Goal: Book appointment/travel/reservation

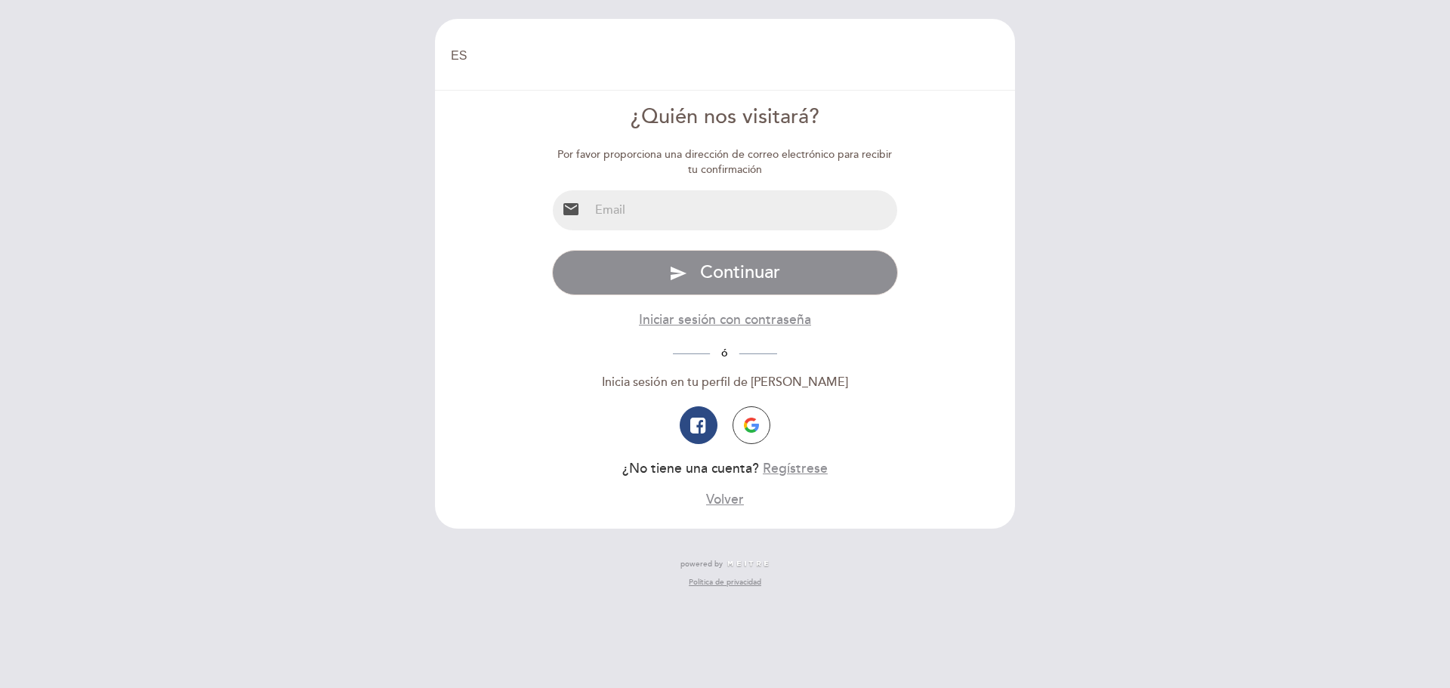
select select "es"
click at [637, 208] on input "email" at bounding box center [743, 210] width 309 height 40
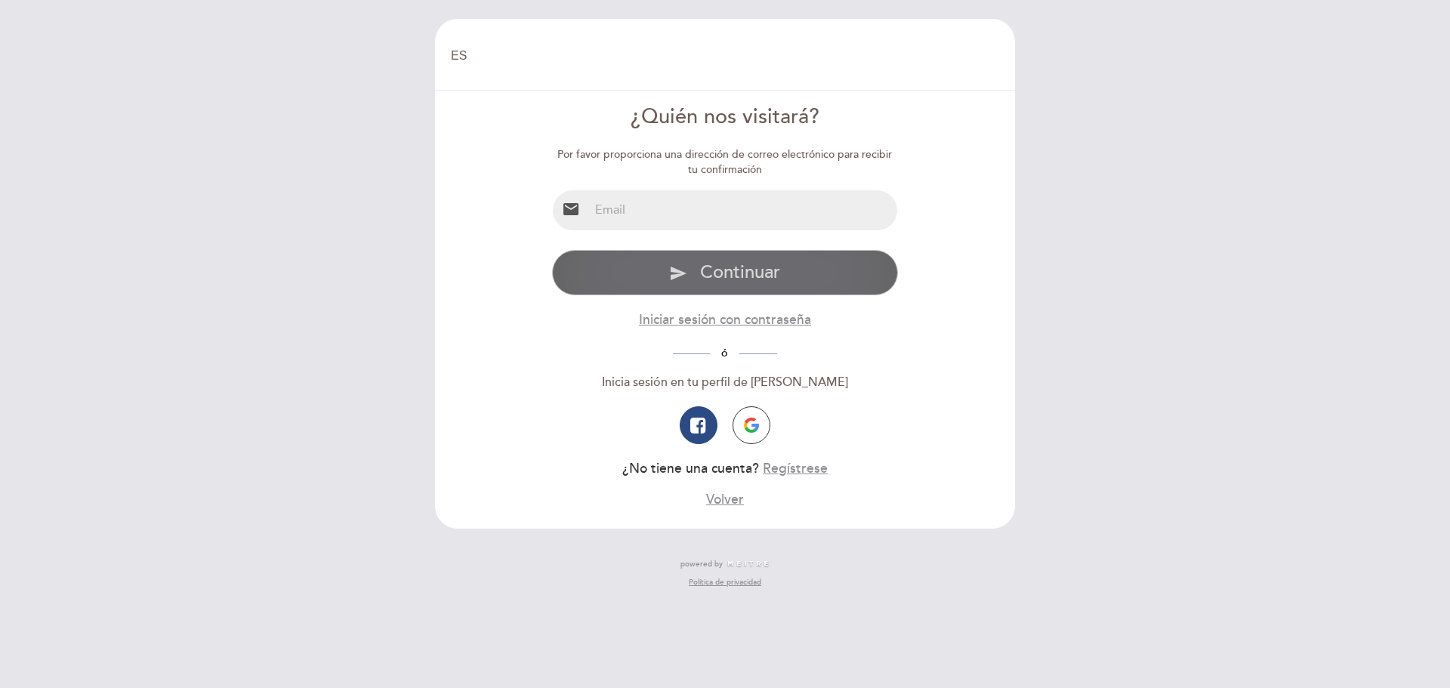
type input "romymont@yahoo.com.ar"
click at [750, 269] on span "Continuar" at bounding box center [740, 272] width 80 height 22
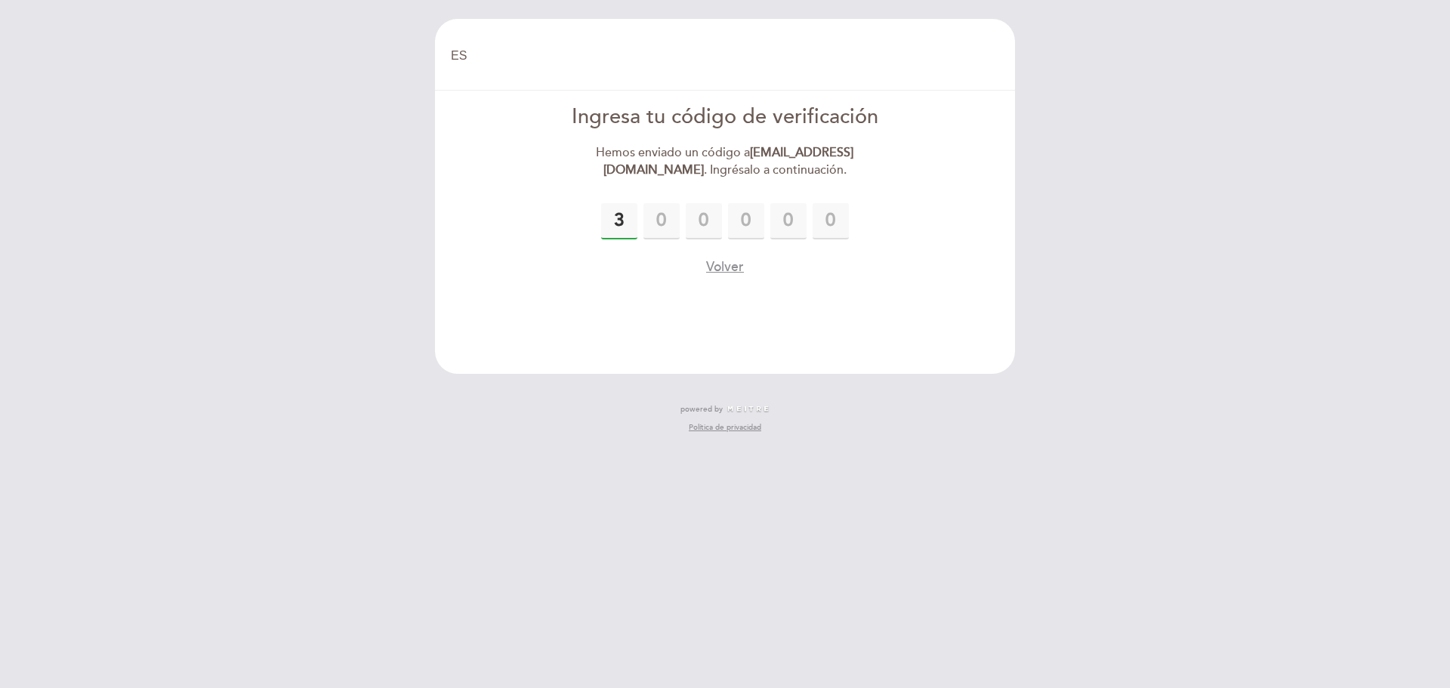
type input "3"
type input "4"
type input "9"
type input "7"
type input "3"
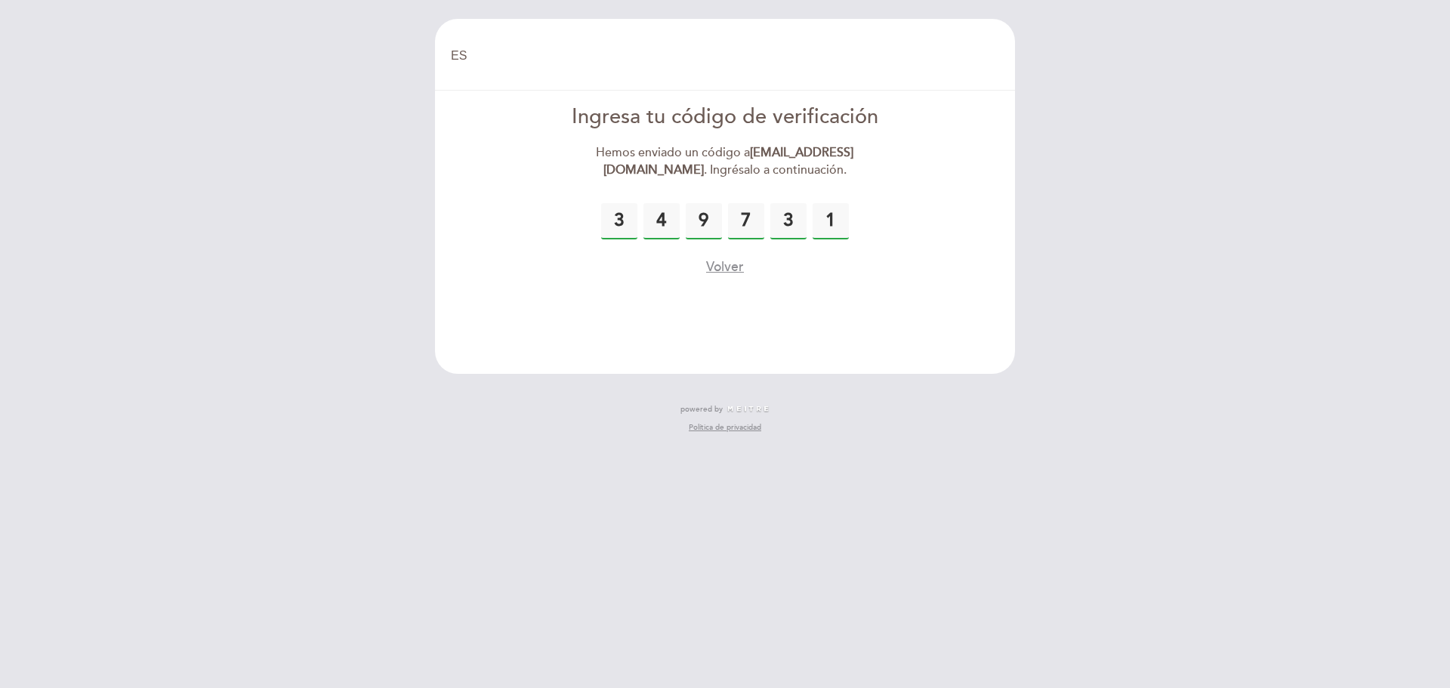
type input "1"
click at [755, 262] on div "Volver" at bounding box center [725, 267] width 347 height 19
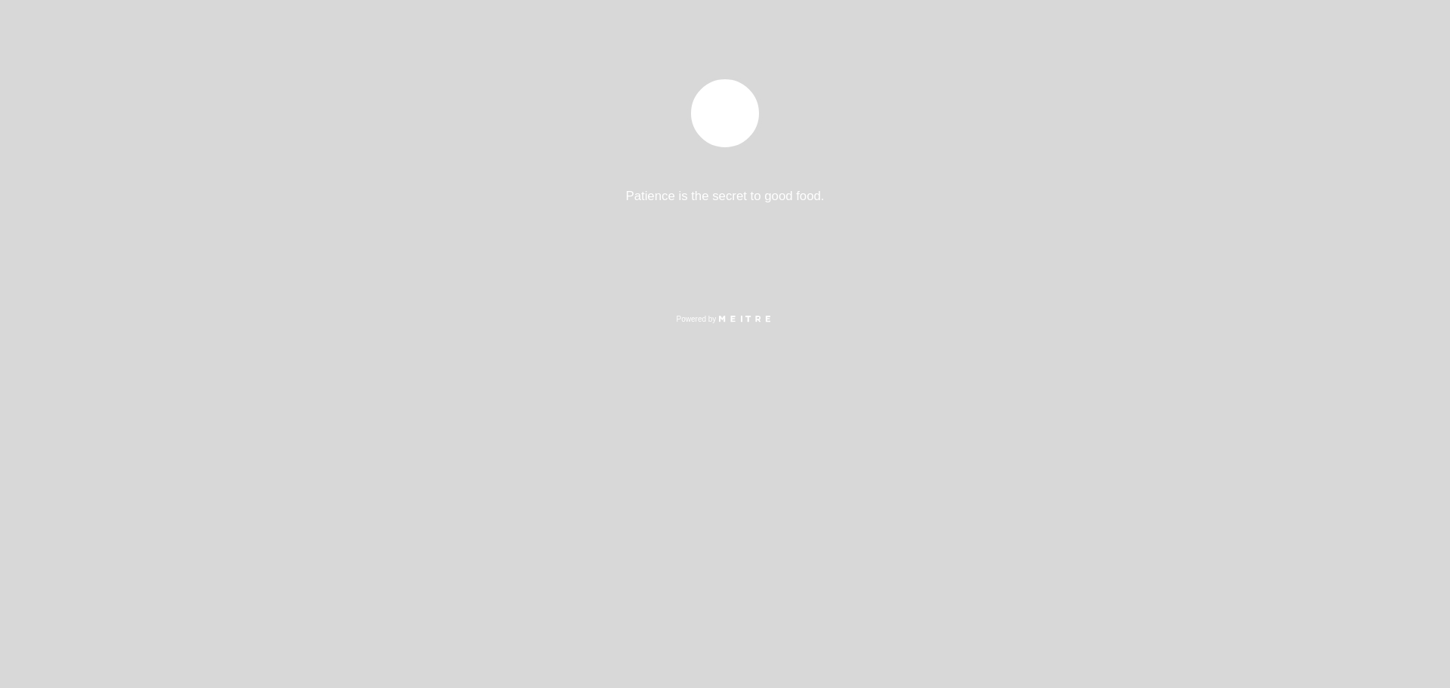
select select "es"
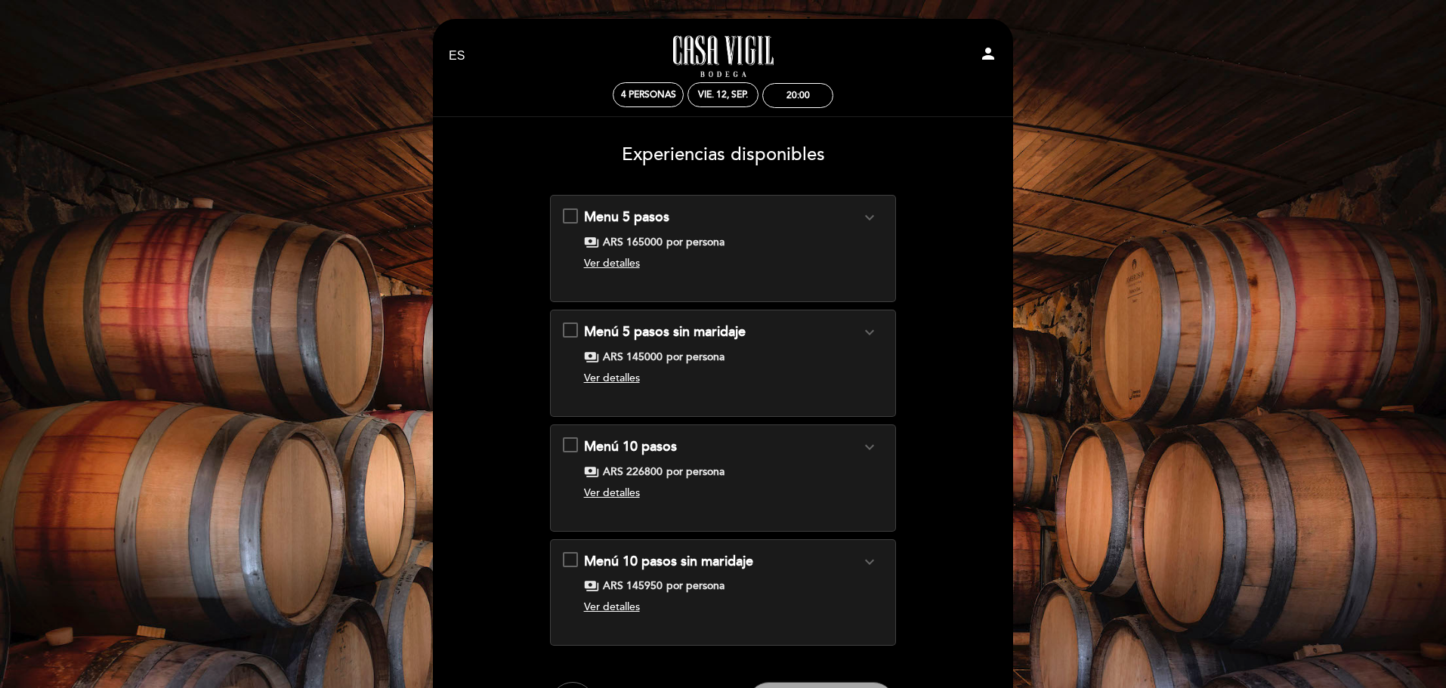
click at [871, 215] on icon "expand_more" at bounding box center [869, 217] width 18 height 18
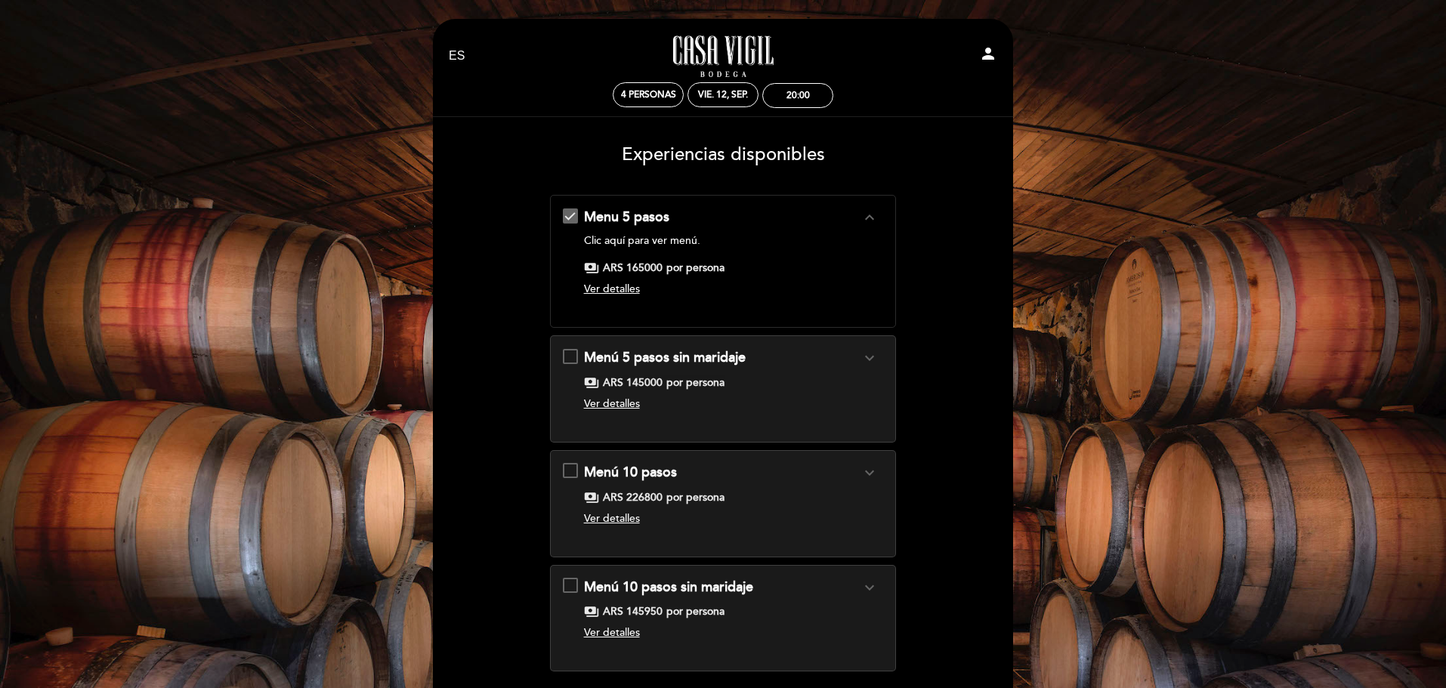
click at [622, 291] on span "Ver detalles" at bounding box center [612, 289] width 56 height 13
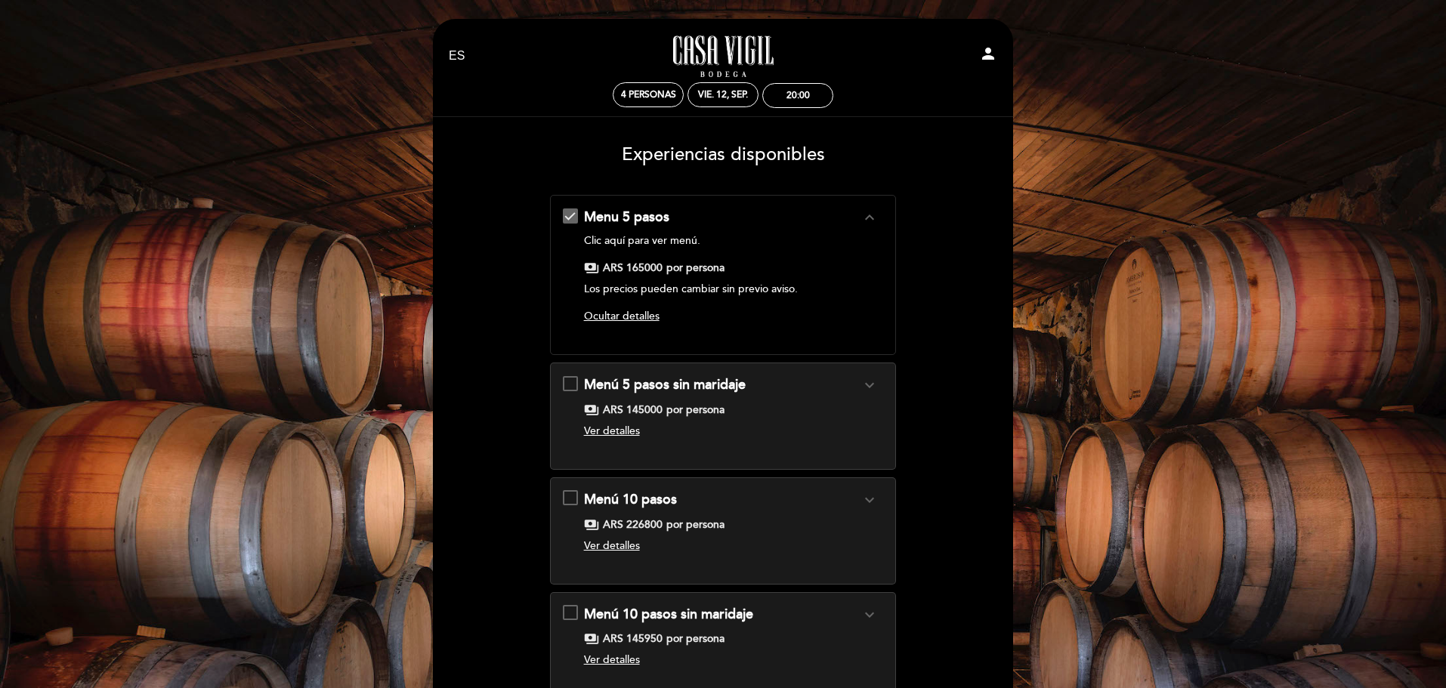
click at [613, 212] on span "Menu 5 pasos" at bounding box center [626, 216] width 85 height 17
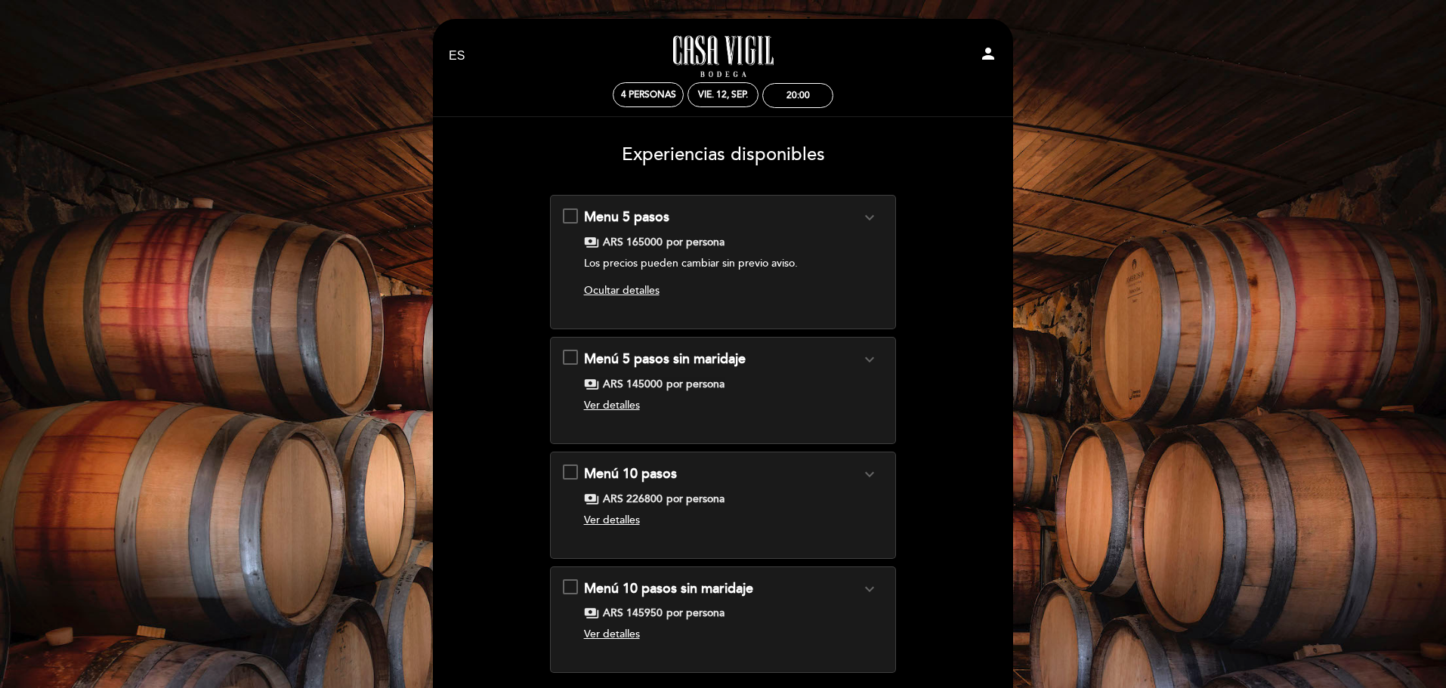
click at [619, 215] on span "Menu 5 pasos" at bounding box center [626, 216] width 85 height 17
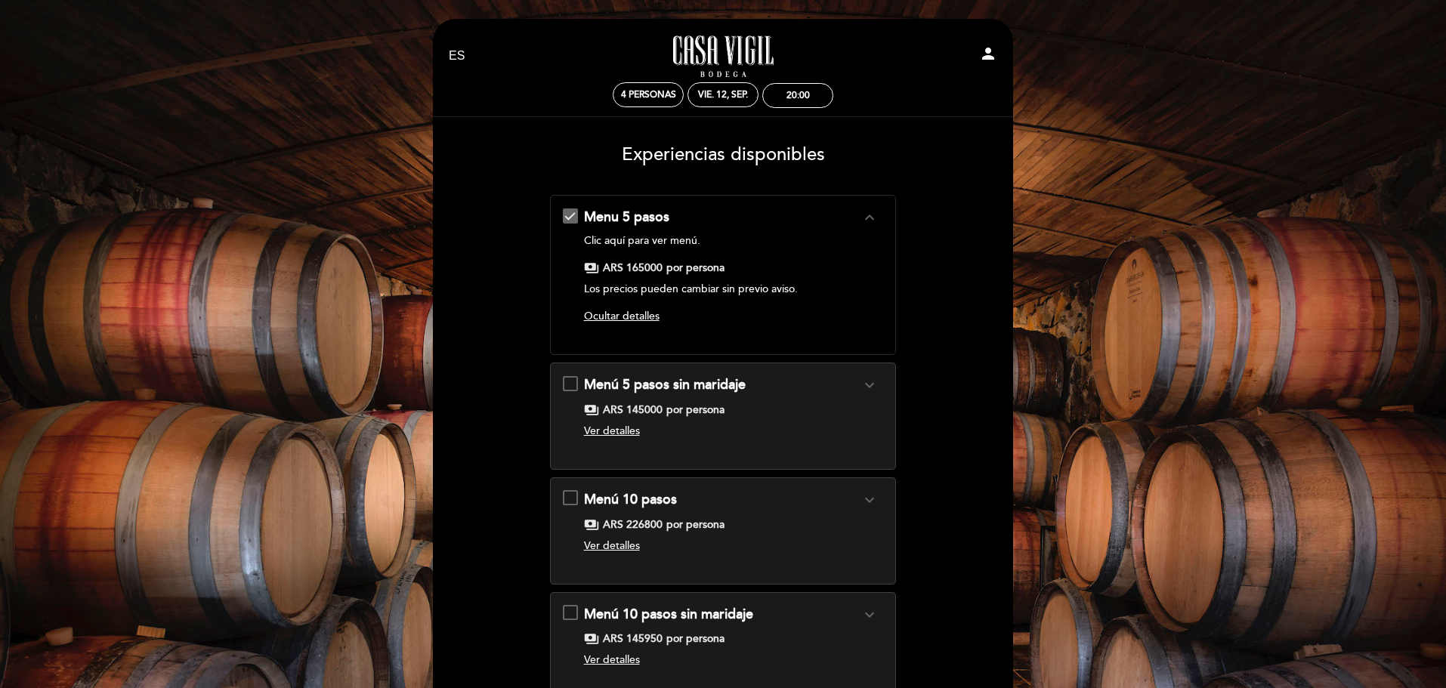
click at [589, 265] on span "payments" at bounding box center [591, 268] width 15 height 15
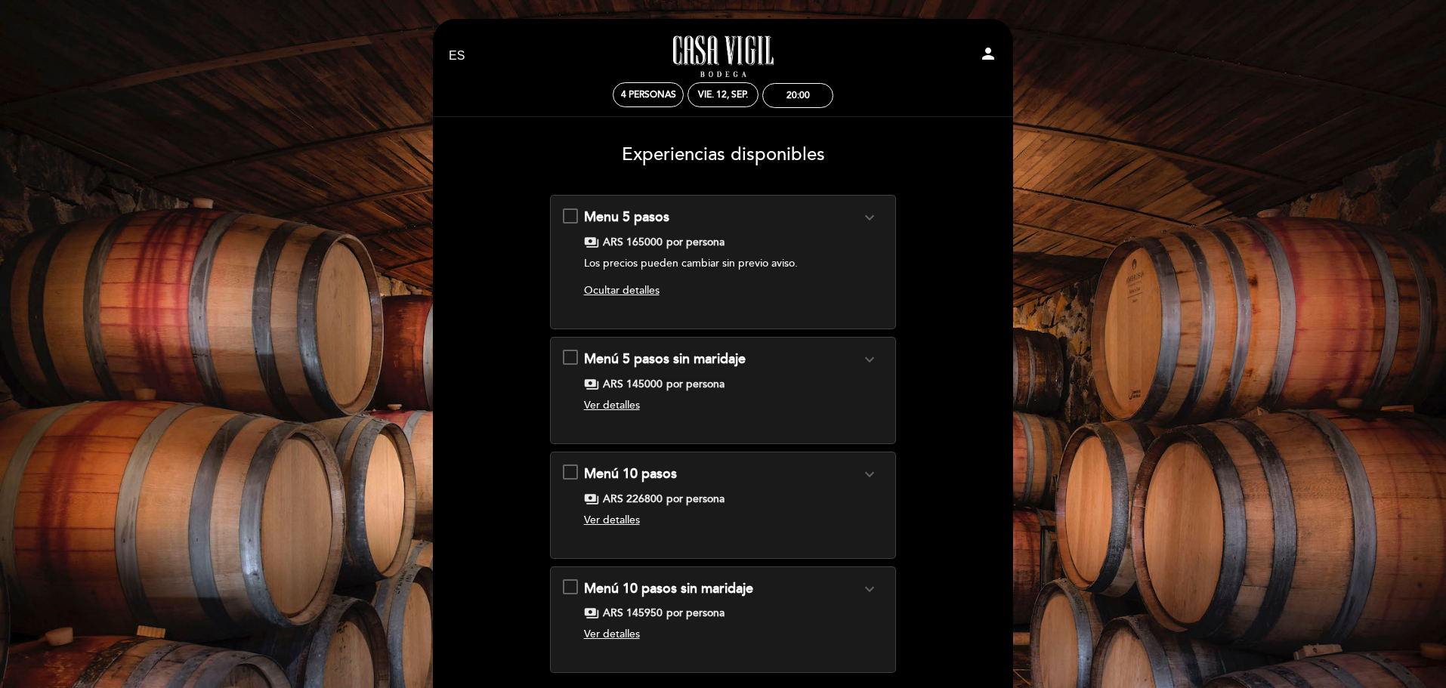
click at [635, 293] on span "Ocultar detalles" at bounding box center [622, 290] width 76 height 13
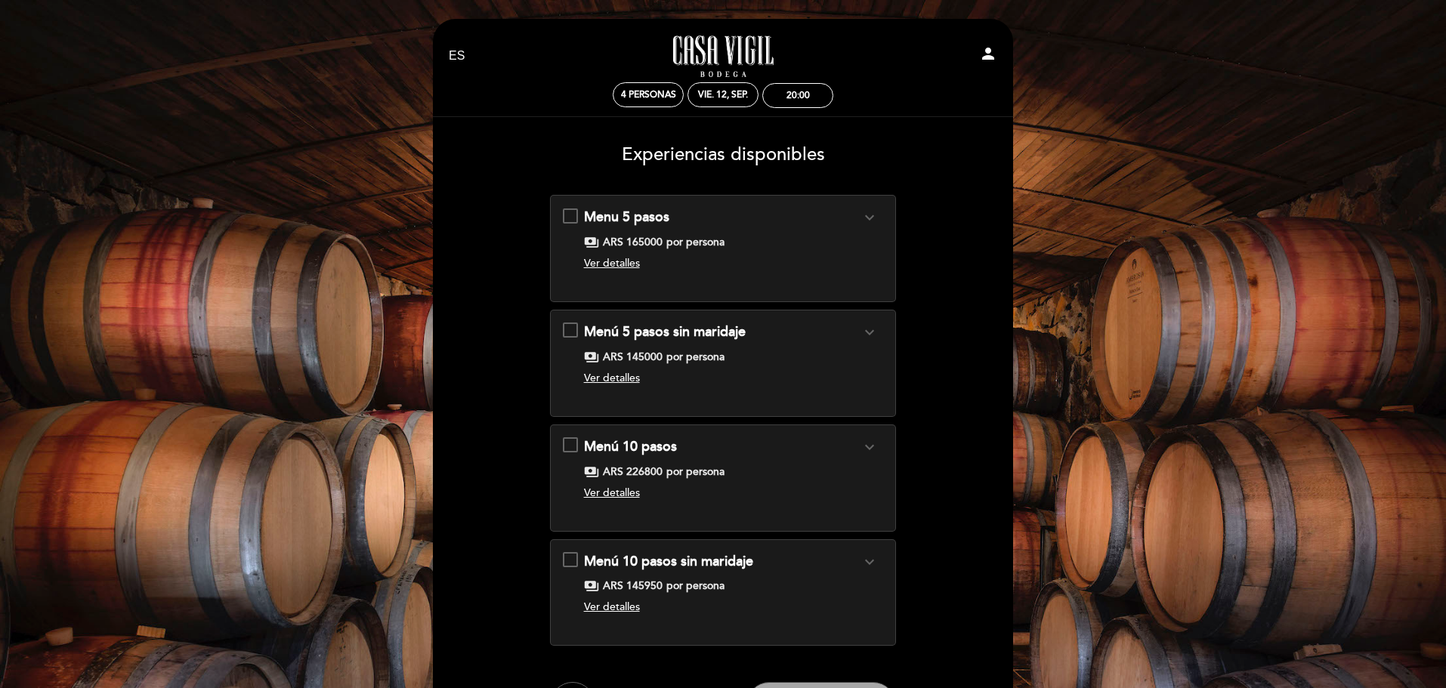
click at [869, 214] on icon "expand_more" at bounding box center [869, 217] width 18 height 18
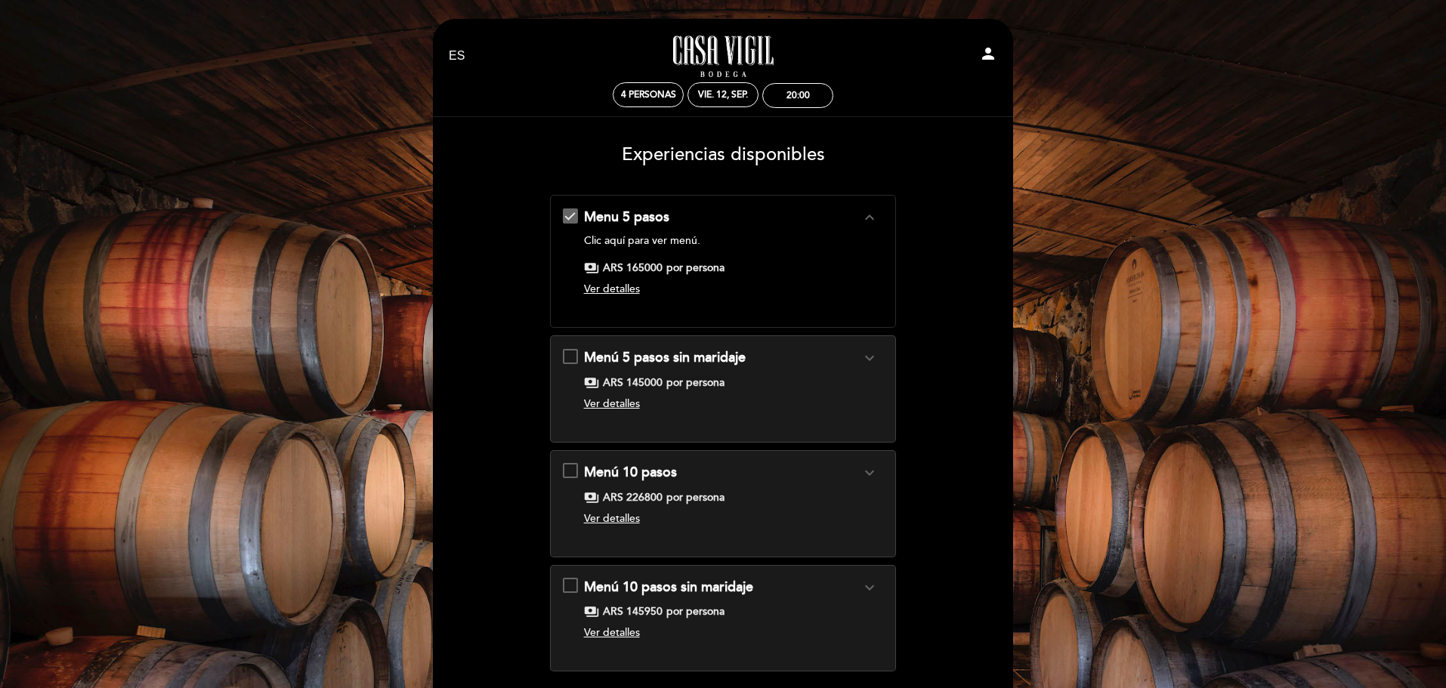
click at [625, 237] on link "Clic aquí para ver menú." at bounding box center [642, 240] width 116 height 13
